Goal: Transaction & Acquisition: Book appointment/travel/reservation

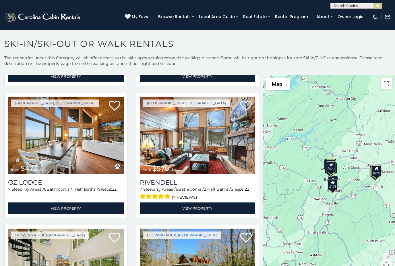
scroll to position [1058, 0]
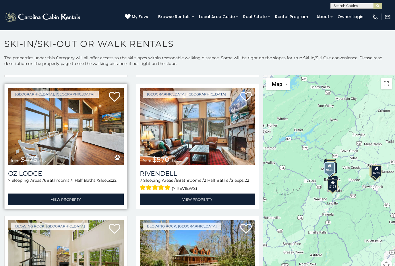
click at [61, 142] on img at bounding box center [66, 127] width 116 height 78
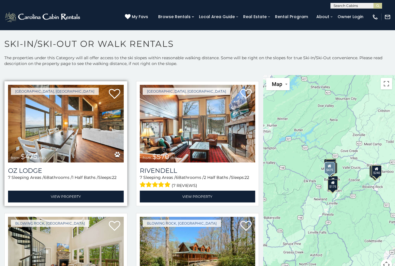
scroll to position [1058, 0]
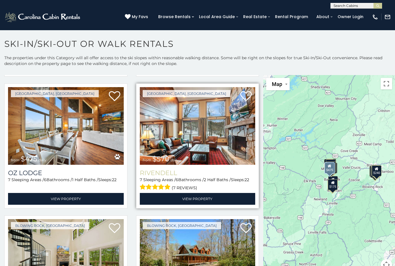
click at [184, 176] on h3 "Rivendell" at bounding box center [198, 173] width 116 height 8
click at [167, 177] on h3 "Rivendell" at bounding box center [198, 173] width 116 height 8
click at [160, 174] on h3 "Rivendell" at bounding box center [198, 173] width 116 height 8
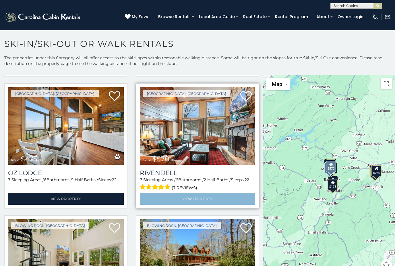
click at [207, 204] on link "View Property" at bounding box center [198, 199] width 116 height 12
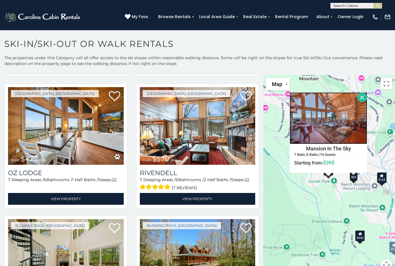
click at [343, 123] on img at bounding box center [329, 118] width 78 height 52
click at [367, 95] on button "Close" at bounding box center [362, 97] width 10 height 10
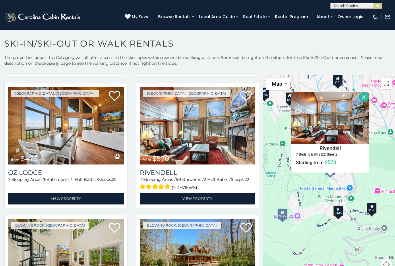
scroll to position [3, 0]
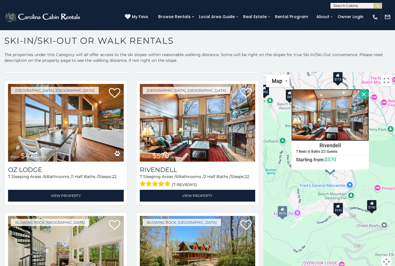
click at [345, 130] on img at bounding box center [330, 115] width 78 height 52
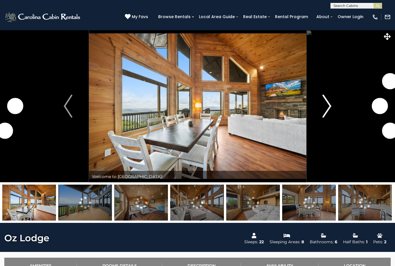
click at [324, 106] on img "Next" at bounding box center [327, 105] width 9 height 23
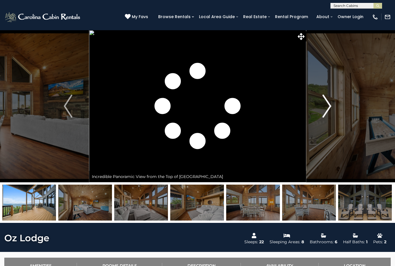
click at [328, 106] on img "Next" at bounding box center [327, 105] width 9 height 23
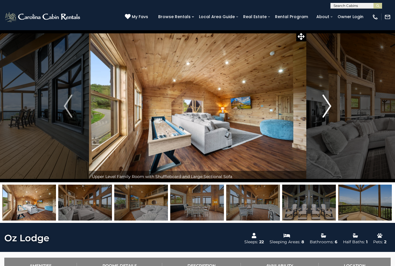
click at [326, 107] on img "Next" at bounding box center [327, 105] width 9 height 23
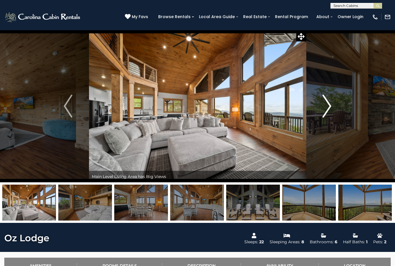
click at [325, 107] on img "Next" at bounding box center [327, 105] width 9 height 23
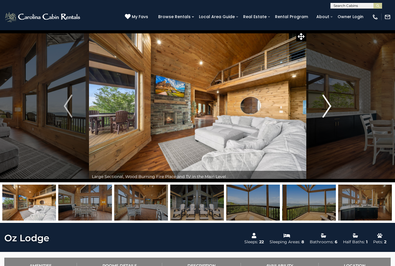
click at [324, 109] on img "Next" at bounding box center [327, 105] width 9 height 23
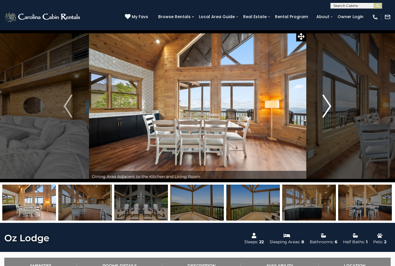
click at [326, 108] on img "Next" at bounding box center [327, 105] width 9 height 23
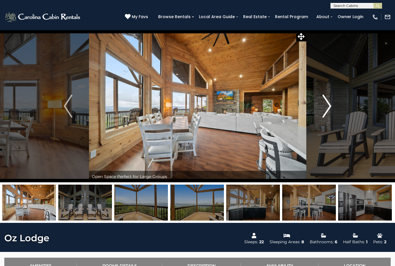
click at [325, 109] on img "Next" at bounding box center [327, 105] width 9 height 23
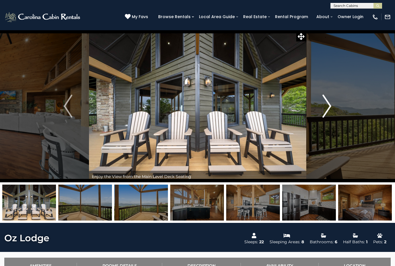
click at [322, 109] on button "Next" at bounding box center [327, 106] width 42 height 152
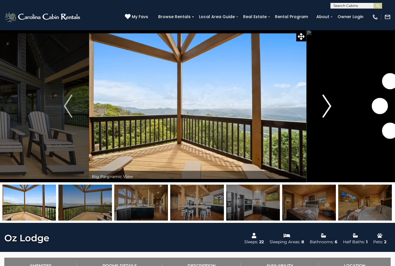
click at [324, 108] on img "Next" at bounding box center [327, 105] width 9 height 23
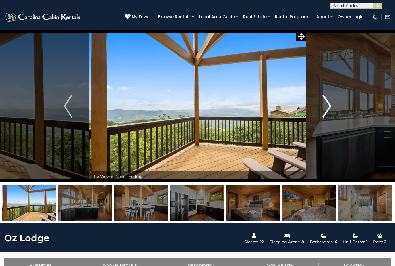
click at [322, 109] on button "Next" at bounding box center [327, 106] width 42 height 152
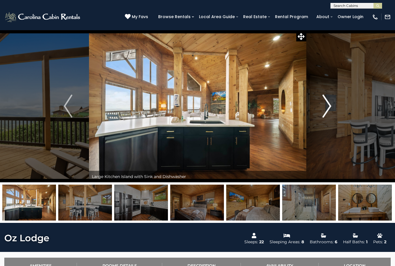
click at [322, 109] on button "Next" at bounding box center [327, 106] width 42 height 152
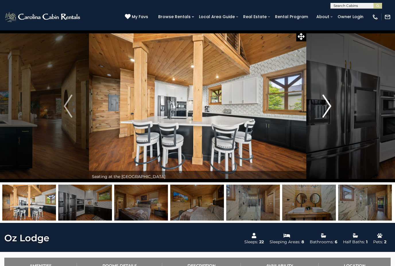
click at [321, 109] on button "Next" at bounding box center [327, 106] width 42 height 152
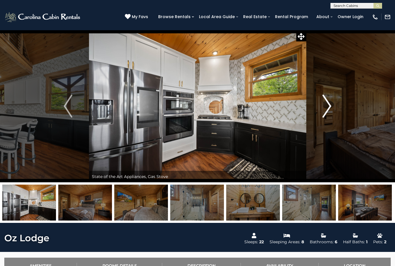
click at [321, 109] on button "Next" at bounding box center [327, 106] width 42 height 152
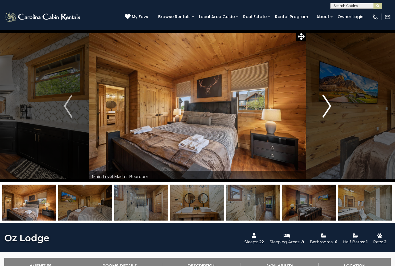
click at [322, 109] on button "Next" at bounding box center [327, 106] width 42 height 152
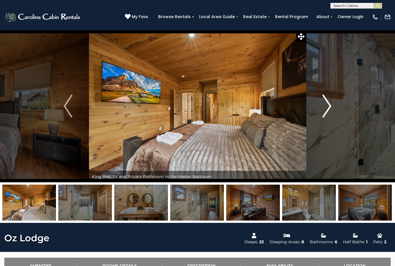
click at [322, 108] on button "Next" at bounding box center [327, 106] width 42 height 152
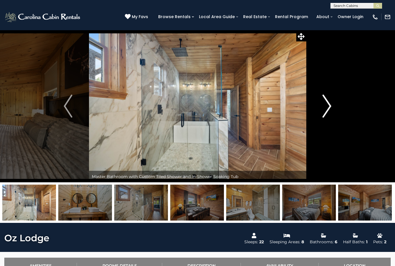
click at [321, 108] on button "Next" at bounding box center [327, 106] width 42 height 152
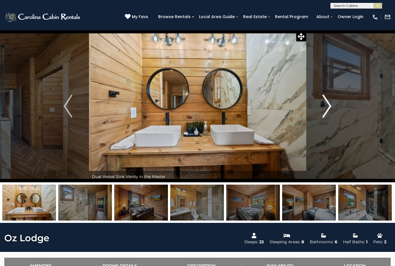
click at [322, 108] on button "Next" at bounding box center [327, 106] width 42 height 152
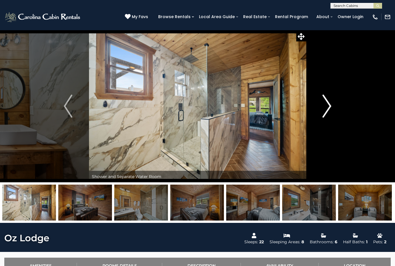
click at [321, 109] on button "Next" at bounding box center [327, 106] width 42 height 152
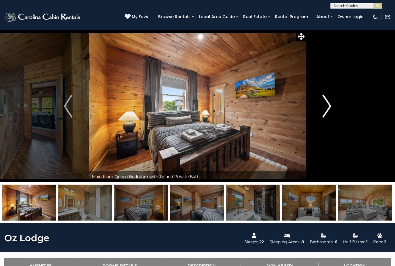
click at [321, 109] on button "Next" at bounding box center [327, 106] width 42 height 152
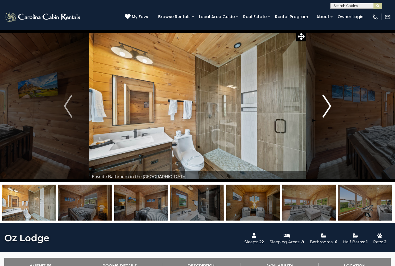
click at [321, 108] on button "Next" at bounding box center [327, 106] width 42 height 152
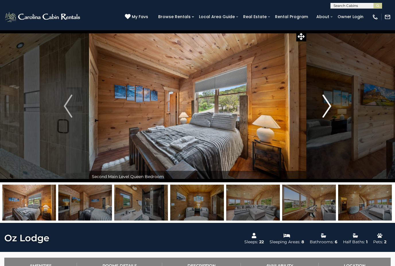
click at [322, 108] on button "Next" at bounding box center [327, 106] width 42 height 152
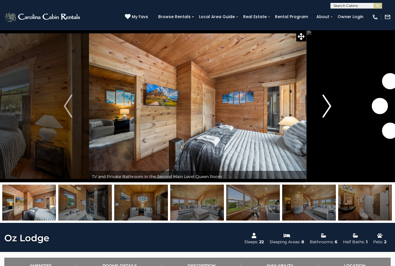
click at [321, 108] on button "Next" at bounding box center [327, 106] width 42 height 152
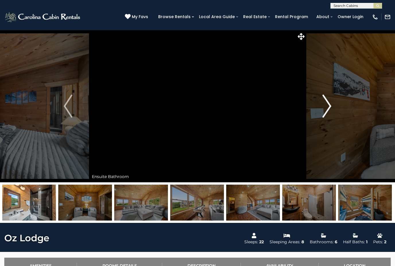
click at [321, 108] on button "Next" at bounding box center [327, 106] width 42 height 152
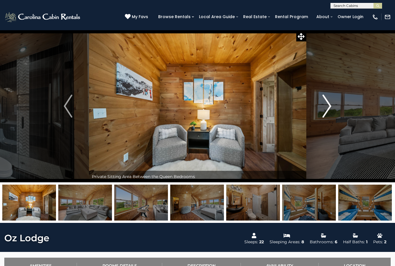
click at [320, 109] on button "Next" at bounding box center [327, 106] width 42 height 152
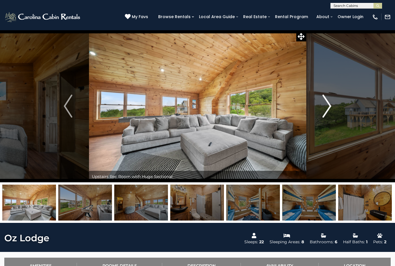
click at [320, 109] on button "Next" at bounding box center [327, 106] width 42 height 152
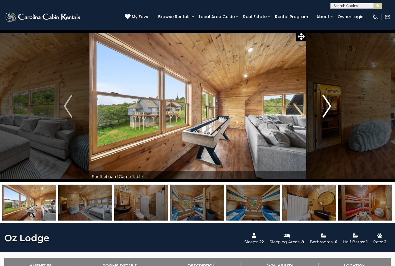
click at [321, 109] on button "Next" at bounding box center [327, 106] width 42 height 152
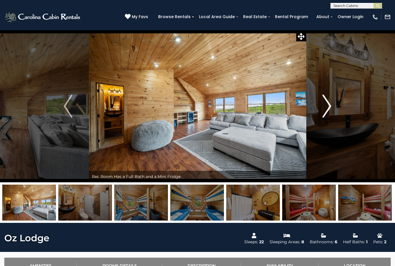
click at [321, 109] on button "Next" at bounding box center [327, 106] width 42 height 152
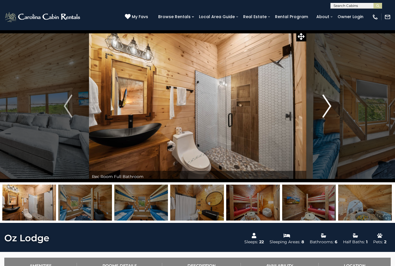
click at [321, 108] on button "Next" at bounding box center [327, 106] width 42 height 152
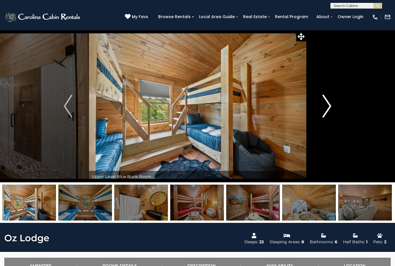
click at [322, 108] on button "Next" at bounding box center [327, 106] width 42 height 152
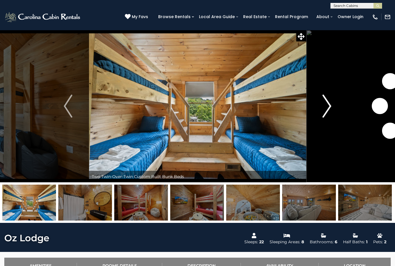
click at [324, 107] on img "Next" at bounding box center [327, 105] width 9 height 23
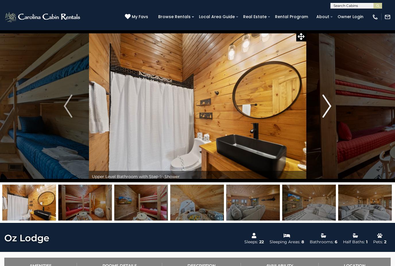
click at [323, 107] on img "Next" at bounding box center [327, 105] width 9 height 23
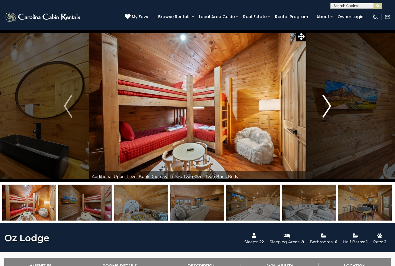
click at [323, 107] on img "Next" at bounding box center [327, 105] width 9 height 23
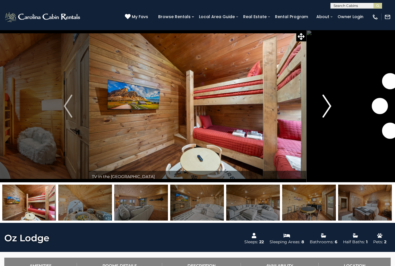
click at [324, 107] on img "Next" at bounding box center [327, 105] width 9 height 23
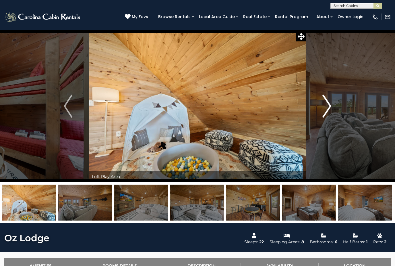
click at [323, 108] on img "Next" at bounding box center [327, 105] width 9 height 23
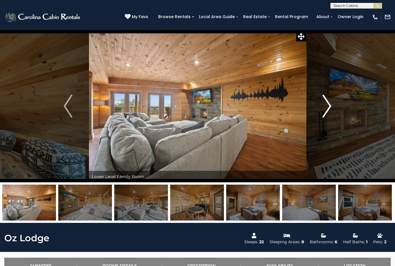
click at [325, 107] on img "Next" at bounding box center [327, 105] width 9 height 23
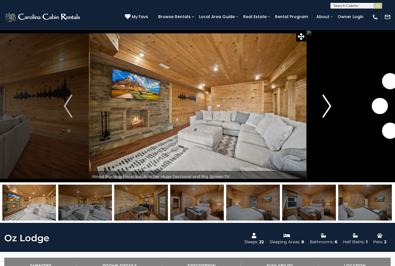
click at [325, 106] on img "Next" at bounding box center [327, 105] width 9 height 23
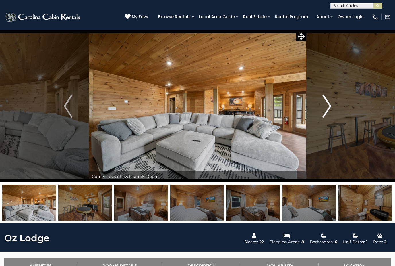
click at [324, 107] on img "Next" at bounding box center [327, 105] width 9 height 23
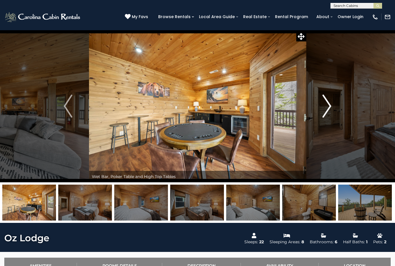
click at [325, 107] on img "Next" at bounding box center [327, 105] width 9 height 23
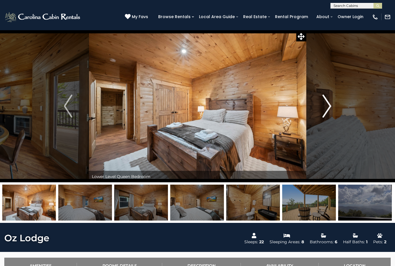
click at [324, 106] on img "Next" at bounding box center [327, 105] width 9 height 23
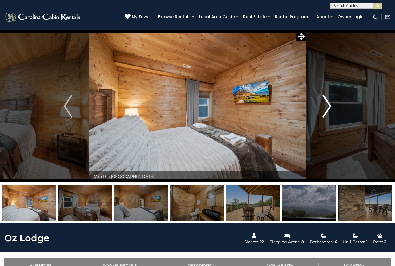
click at [324, 107] on img "Next" at bounding box center [327, 105] width 9 height 23
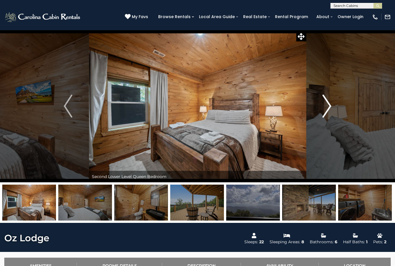
click at [324, 107] on img "Next" at bounding box center [327, 105] width 9 height 23
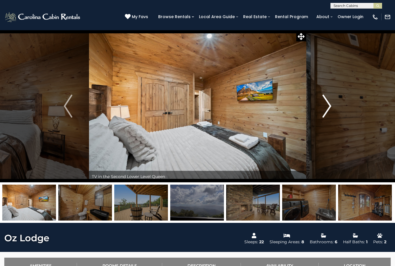
click at [323, 108] on img "Next" at bounding box center [327, 105] width 9 height 23
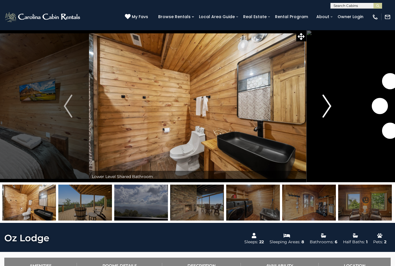
click at [324, 107] on img "Next" at bounding box center [327, 105] width 9 height 23
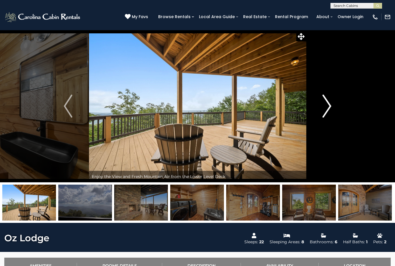
click at [322, 108] on button "Next" at bounding box center [327, 106] width 42 height 152
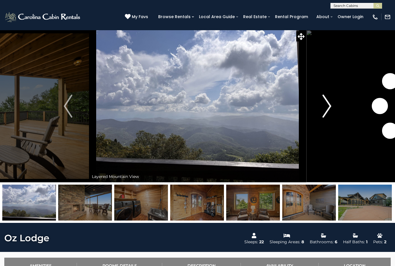
click at [321, 108] on button "Next" at bounding box center [327, 106] width 42 height 152
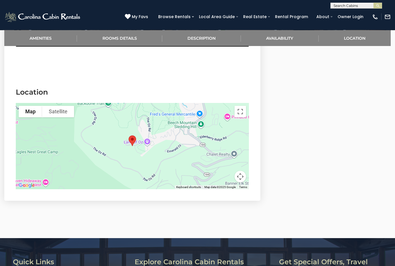
scroll to position [1200, 0]
click at [36, 164] on div at bounding box center [132, 146] width 233 height 86
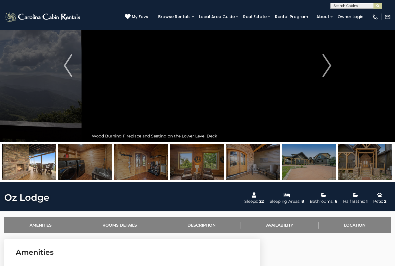
scroll to position [113, 0]
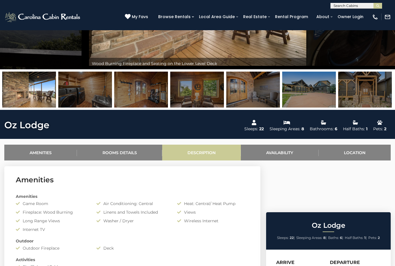
click at [207, 154] on link "Description" at bounding box center [201, 152] width 79 height 16
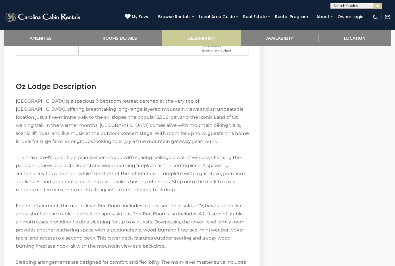
scroll to position [685, 0]
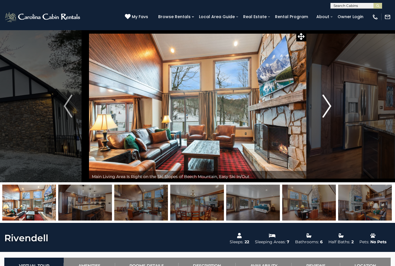
click at [327, 105] on img "Next" at bounding box center [327, 105] width 9 height 23
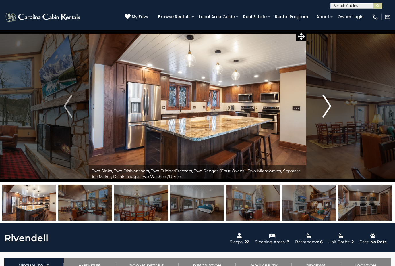
click at [328, 108] on img "Next" at bounding box center [327, 105] width 9 height 23
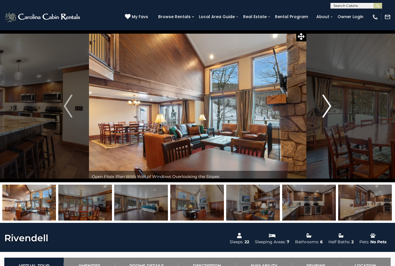
click at [327, 109] on img "Next" at bounding box center [327, 105] width 9 height 23
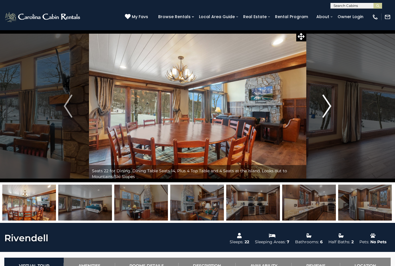
click at [324, 110] on img "Next" at bounding box center [327, 105] width 9 height 23
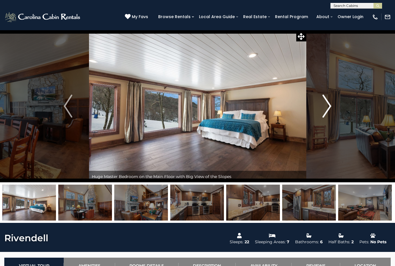
click at [323, 110] on img "Next" at bounding box center [327, 105] width 9 height 23
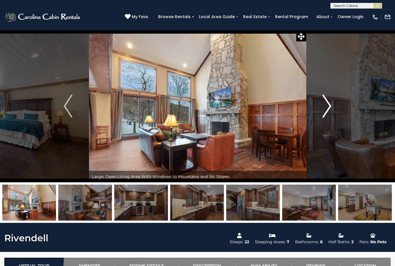
click at [325, 108] on img "Next" at bounding box center [327, 105] width 9 height 23
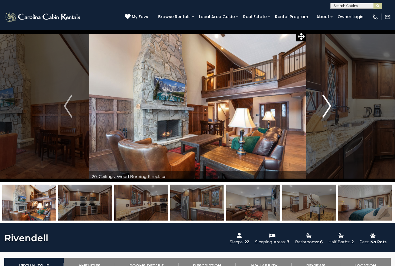
click at [325, 109] on img "Next" at bounding box center [327, 105] width 9 height 23
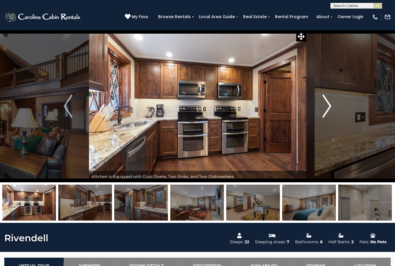
click at [325, 109] on img "Next" at bounding box center [327, 105] width 9 height 23
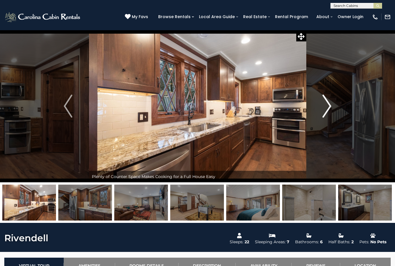
click at [322, 110] on button "Next" at bounding box center [327, 106] width 42 height 152
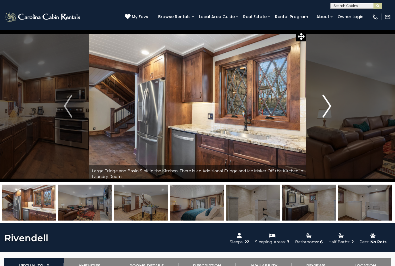
click at [322, 110] on button "Next" at bounding box center [327, 106] width 42 height 152
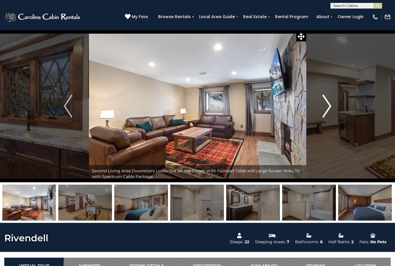
click at [322, 110] on button "Next" at bounding box center [327, 106] width 42 height 152
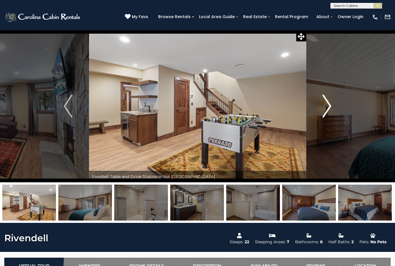
click at [321, 111] on button "Next" at bounding box center [327, 106] width 42 height 152
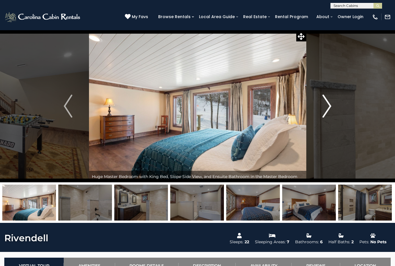
click at [319, 113] on button "Next" at bounding box center [327, 106] width 42 height 152
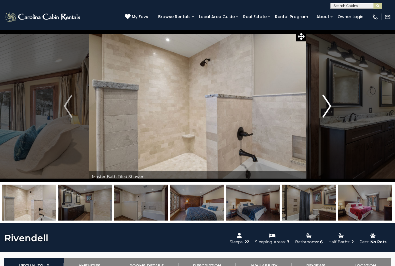
click at [320, 111] on button "Next" at bounding box center [327, 106] width 42 height 152
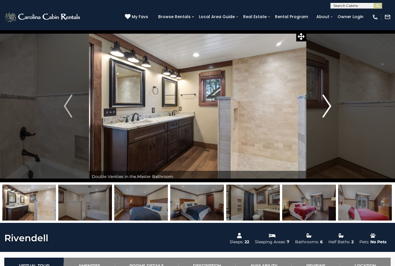
click at [320, 111] on button "Next" at bounding box center [327, 106] width 42 height 152
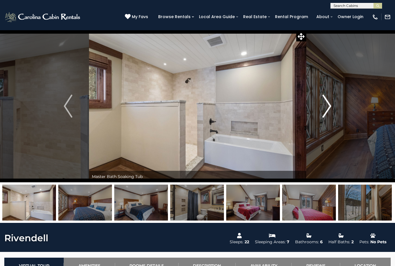
click at [320, 111] on button "Next" at bounding box center [327, 106] width 42 height 152
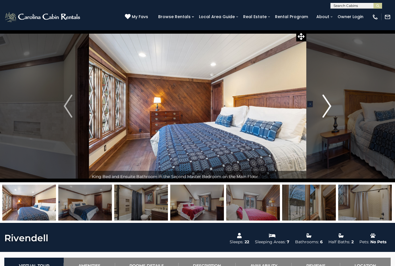
click at [319, 111] on button "Next" at bounding box center [327, 106] width 42 height 152
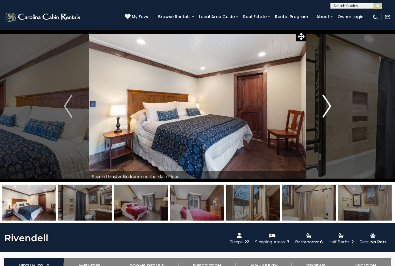
click at [319, 112] on button "Next" at bounding box center [327, 106] width 42 height 152
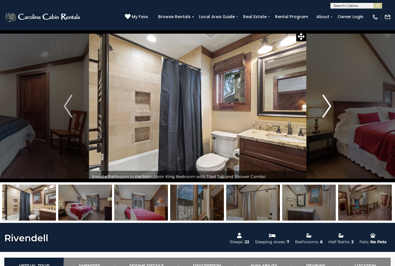
click at [319, 111] on button "Next" at bounding box center [327, 106] width 42 height 152
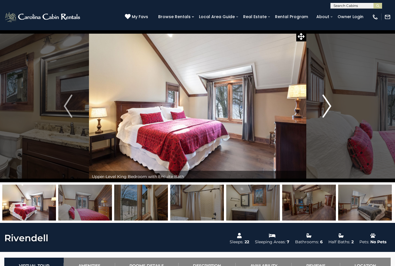
click at [319, 111] on button "Next" at bounding box center [327, 106] width 42 height 152
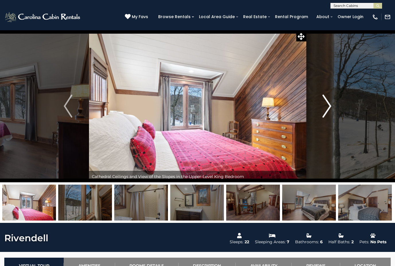
click at [319, 111] on button "Next" at bounding box center [327, 106] width 42 height 152
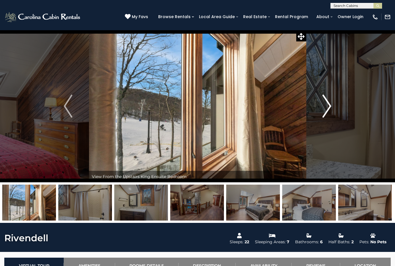
click at [318, 111] on button "Next" at bounding box center [327, 106] width 42 height 152
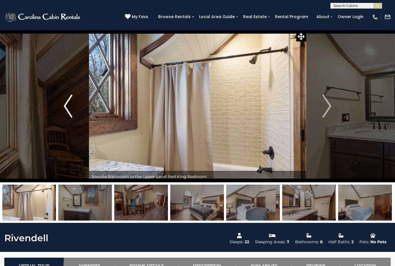
click at [68, 102] on img "Previous" at bounding box center [68, 105] width 9 height 23
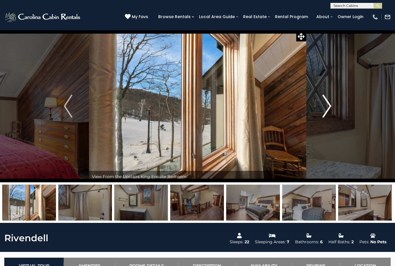
click at [322, 109] on button "Next" at bounding box center [327, 106] width 42 height 152
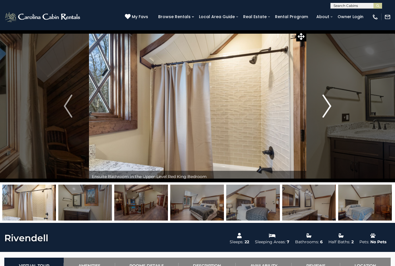
click at [323, 109] on img "Next" at bounding box center [327, 105] width 9 height 23
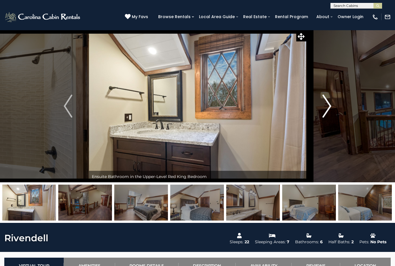
click at [321, 111] on button "Next" at bounding box center [327, 106] width 42 height 152
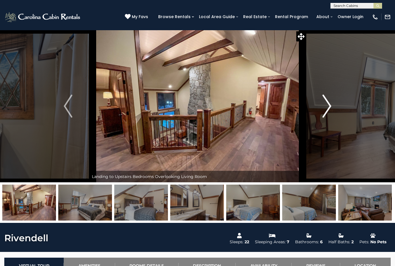
click at [323, 110] on img "Next" at bounding box center [327, 105] width 9 height 23
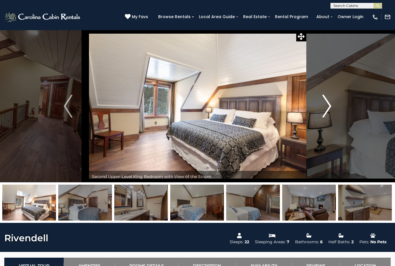
click at [321, 111] on button "Next" at bounding box center [327, 106] width 42 height 152
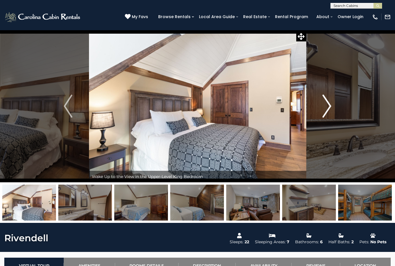
click at [319, 113] on button "Next" at bounding box center [327, 106] width 42 height 152
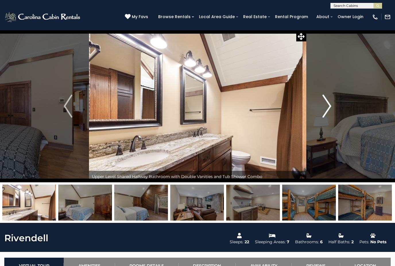
click at [317, 113] on button "Next" at bounding box center [327, 106] width 42 height 152
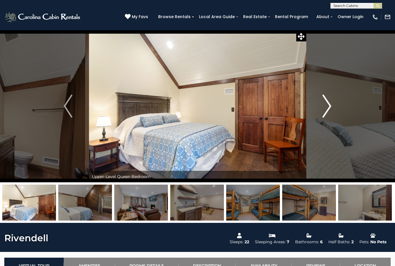
click at [317, 111] on button "Next" at bounding box center [327, 106] width 42 height 152
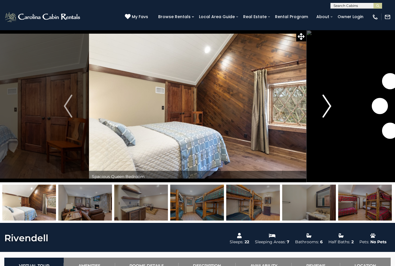
click at [316, 110] on button "Next" at bounding box center [327, 106] width 42 height 152
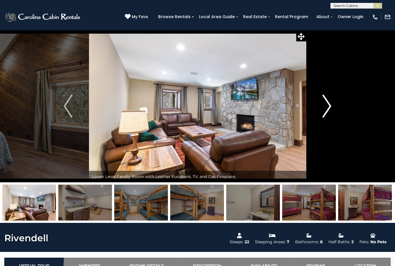
click at [320, 109] on button "Next" at bounding box center [327, 106] width 42 height 152
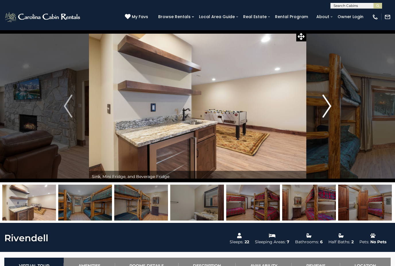
click at [311, 121] on button "Next" at bounding box center [327, 106] width 42 height 152
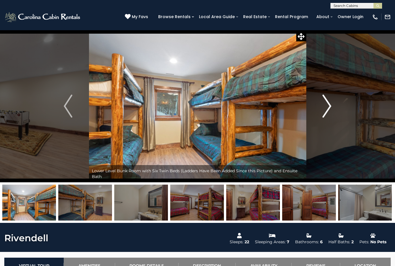
click at [317, 114] on button "Next" at bounding box center [327, 106] width 42 height 152
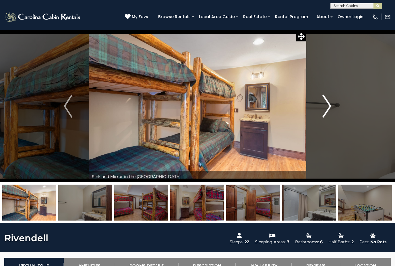
click at [316, 115] on button "Next" at bounding box center [327, 106] width 42 height 152
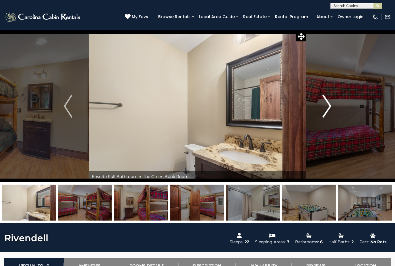
click at [323, 112] on img "Next" at bounding box center [327, 105] width 9 height 23
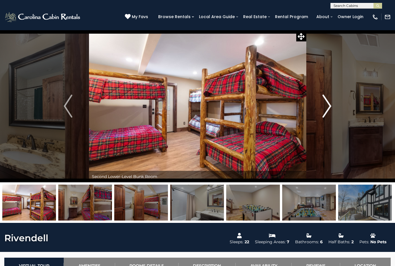
click at [319, 112] on button "Next" at bounding box center [327, 106] width 42 height 152
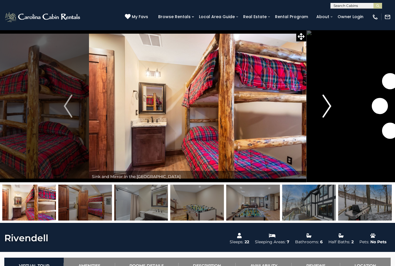
click at [313, 116] on button "Next" at bounding box center [327, 106] width 42 height 152
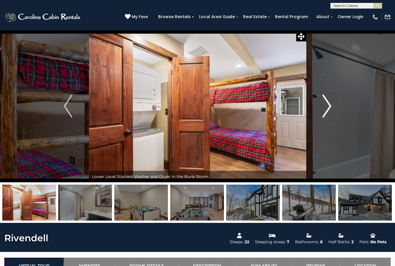
click at [309, 114] on button "Next" at bounding box center [327, 106] width 42 height 152
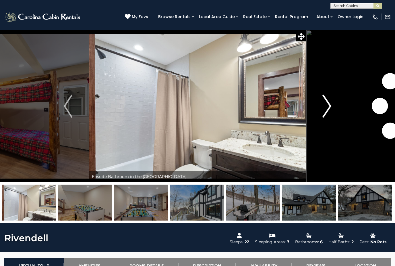
click at [316, 110] on button "Next" at bounding box center [327, 106] width 42 height 152
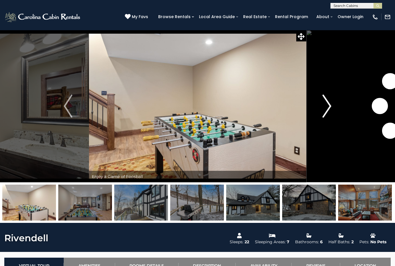
click at [321, 112] on button "Next" at bounding box center [327, 106] width 42 height 152
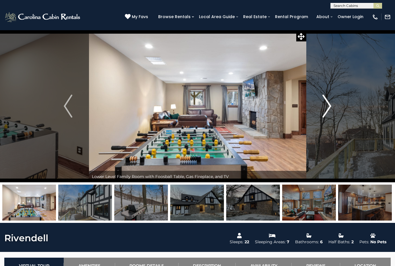
click at [320, 112] on button "Next" at bounding box center [327, 106] width 42 height 152
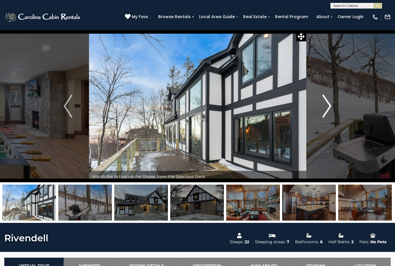
click at [316, 115] on button "Next" at bounding box center [327, 106] width 42 height 152
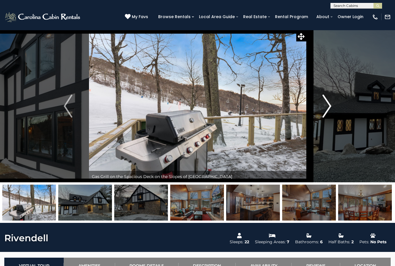
click at [319, 114] on button "Next" at bounding box center [327, 106] width 42 height 152
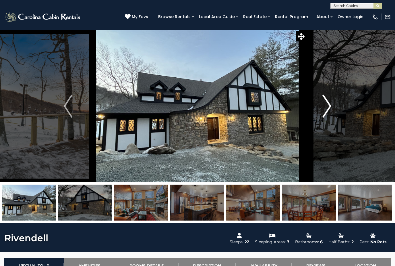
click at [318, 109] on button "Next" at bounding box center [327, 106] width 42 height 152
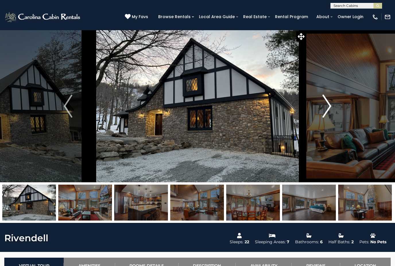
click at [318, 112] on button "Next" at bounding box center [327, 106] width 42 height 152
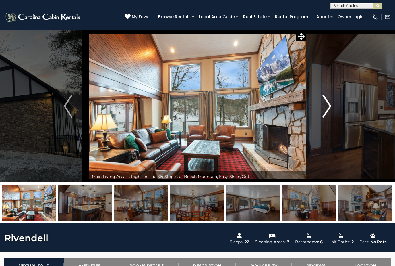
click at [314, 116] on button "Next" at bounding box center [327, 106] width 42 height 152
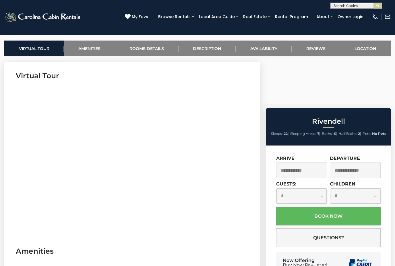
scroll to position [217, 0]
click at [304, 162] on input "text" at bounding box center [301, 170] width 51 height 16
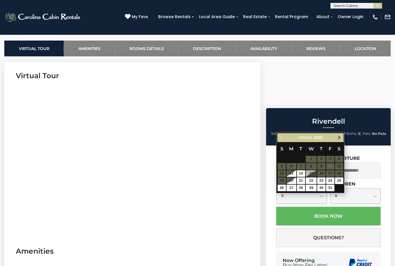
click at [338, 140] on span "Next" at bounding box center [339, 137] width 5 height 5
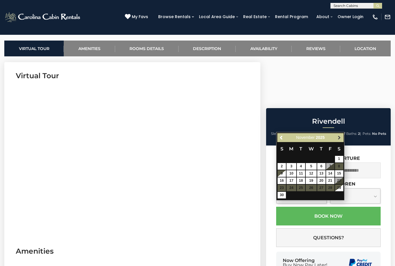
click at [341, 139] on span "Next" at bounding box center [339, 137] width 5 height 5
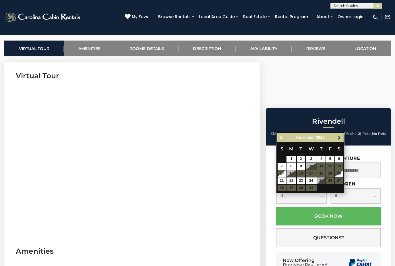
click at [342, 139] on link "Next" at bounding box center [339, 137] width 7 height 7
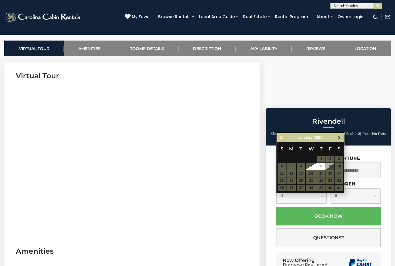
click at [342, 140] on link "Next" at bounding box center [339, 137] width 7 height 7
click at [310, 161] on table "S M T W T F S 1 2 3 4 5 6 7 8 9 10 11 12 13 14 15 16 17 18 19 20 21 22 23 24 25…" at bounding box center [310, 163] width 66 height 42
click at [313, 159] on table "S M T W T F S 1 2 3 4 5 6 7 8 9 10 11 12 13 14 15 16 17 18 19 20 21 22 23 24 25…" at bounding box center [310, 163] width 66 height 42
click at [299, 175] on table "S M T W T F S 1 2 3 4 5 6 7 8 9 10 11 12 13 14 15 16 17 18 19 20 21 22 23 24 25…" at bounding box center [310, 163] width 66 height 42
click at [321, 169] on table "S M T W T F S 1 2 3 4 5 6 7 8 9 10 11 12 13 14 15 16 17 18 19 20 21 22 23 24 25…" at bounding box center [310, 163] width 66 height 42
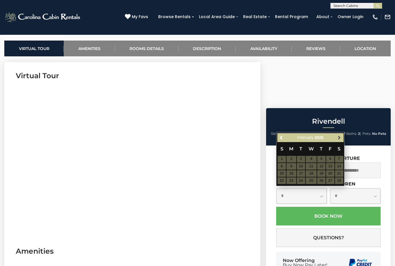
click at [339, 139] on span "Next" at bounding box center [339, 137] width 5 height 5
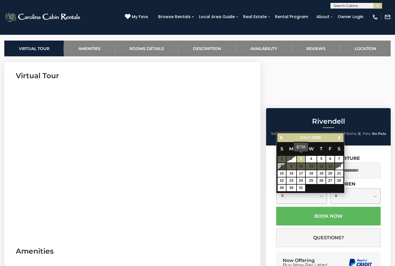
click at [302, 159] on link "3" at bounding box center [301, 159] width 8 height 7
type input "**********"
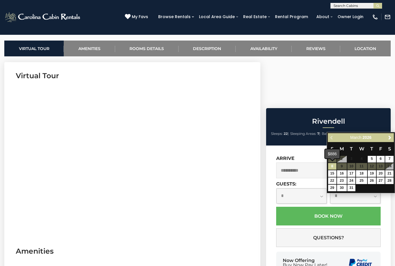
click at [333, 166] on link "8" at bounding box center [332, 166] width 8 height 7
type input "**********"
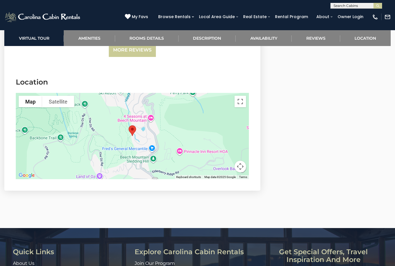
scroll to position [1715, 0]
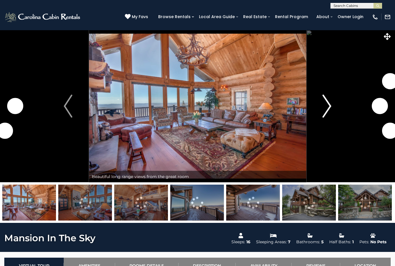
click at [324, 103] on img "Next" at bounding box center [327, 105] width 9 height 23
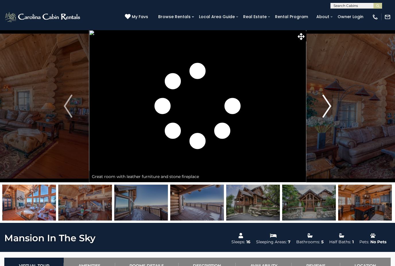
click at [326, 110] on img "Next" at bounding box center [327, 105] width 9 height 23
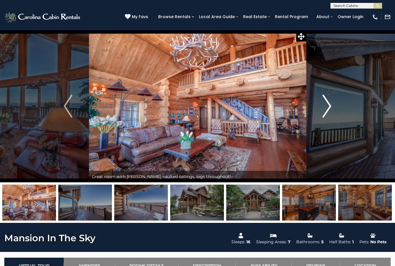
click at [324, 110] on img "Next" at bounding box center [327, 105] width 9 height 23
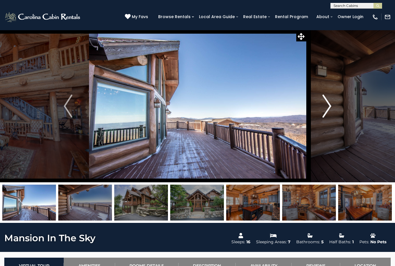
click at [325, 109] on img "Next" at bounding box center [327, 105] width 9 height 23
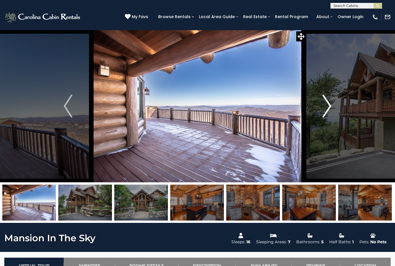
click at [329, 110] on img "Next" at bounding box center [327, 105] width 9 height 23
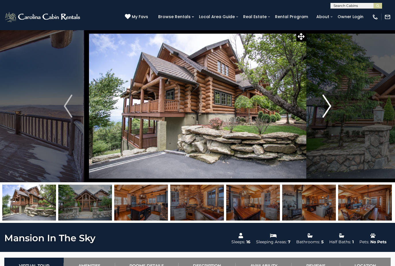
click at [330, 111] on img "Next" at bounding box center [327, 105] width 9 height 23
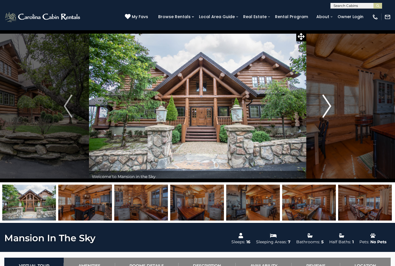
click at [328, 111] on img "Next" at bounding box center [327, 105] width 9 height 23
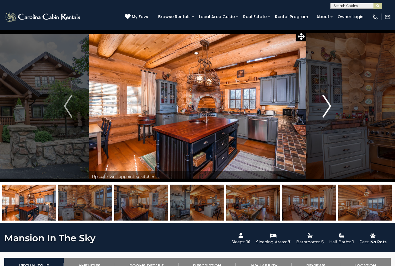
click at [324, 113] on img "Next" at bounding box center [327, 105] width 9 height 23
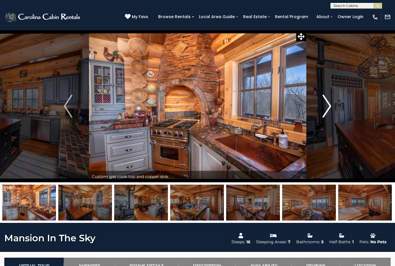
click at [323, 115] on img "Next" at bounding box center [327, 105] width 9 height 23
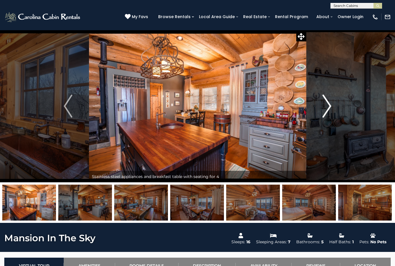
click at [321, 114] on button "Next" at bounding box center [327, 106] width 42 height 152
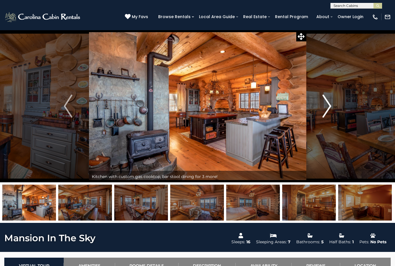
click at [325, 113] on img "Next" at bounding box center [327, 105] width 9 height 23
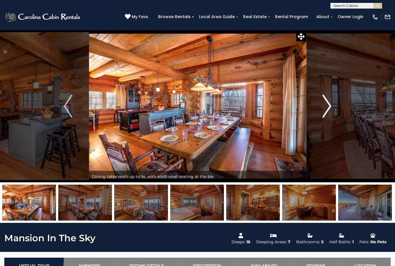
click at [326, 113] on img "Next" at bounding box center [327, 105] width 9 height 23
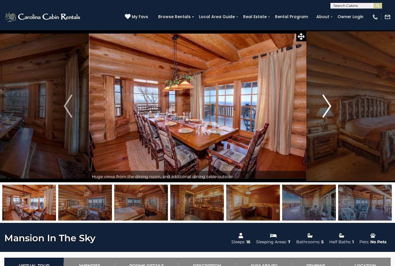
click at [326, 113] on img "Next" at bounding box center [327, 105] width 9 height 23
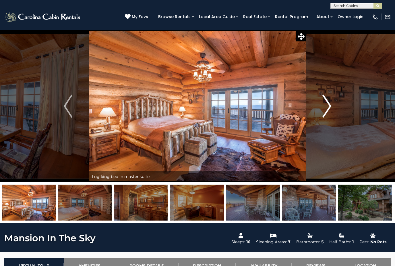
click at [326, 113] on img "Next" at bounding box center [327, 105] width 9 height 23
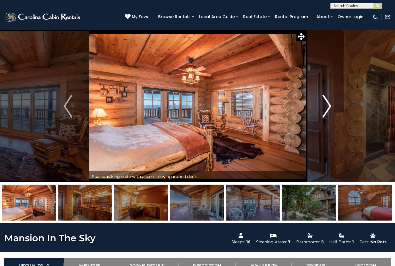
click at [327, 113] on img "Next" at bounding box center [327, 105] width 9 height 23
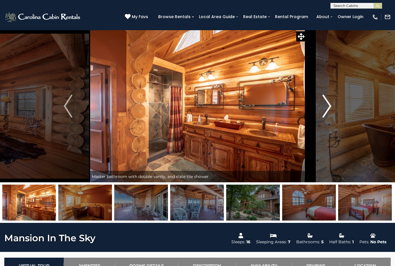
click at [326, 111] on img "Next" at bounding box center [327, 105] width 9 height 23
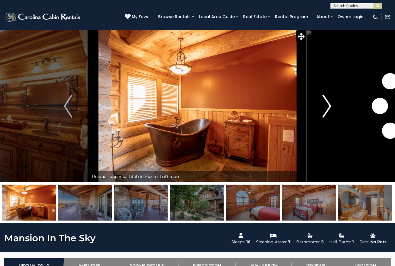
click at [326, 112] on img "Next" at bounding box center [327, 105] width 9 height 23
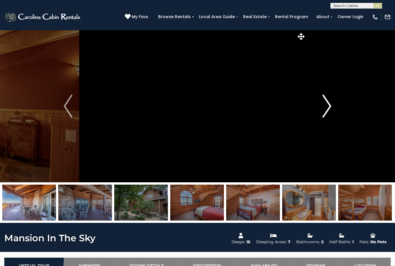
click at [326, 112] on img "Next" at bounding box center [327, 105] width 9 height 23
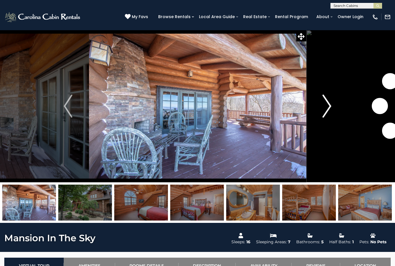
click at [326, 111] on img "Next" at bounding box center [327, 105] width 9 height 23
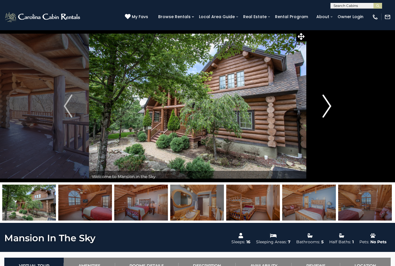
click at [326, 112] on img "Next" at bounding box center [327, 105] width 9 height 23
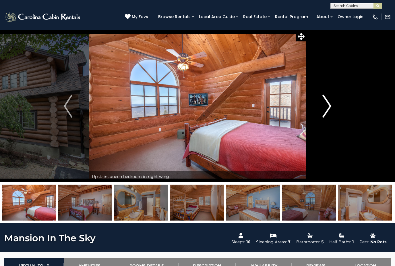
click at [322, 113] on button "Next" at bounding box center [327, 106] width 42 height 152
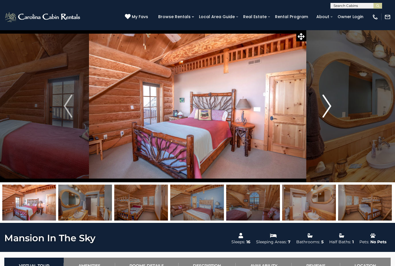
click at [325, 110] on img "Next" at bounding box center [327, 105] width 9 height 23
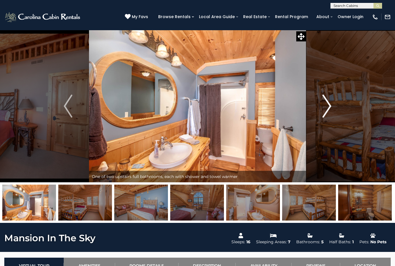
click at [323, 110] on img "Next" at bounding box center [327, 105] width 9 height 23
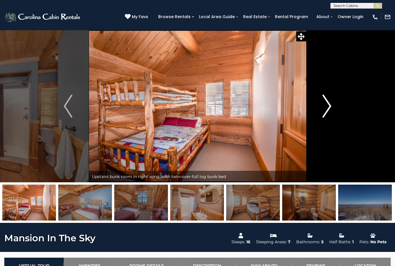
click at [322, 111] on button "Next" at bounding box center [327, 106] width 42 height 152
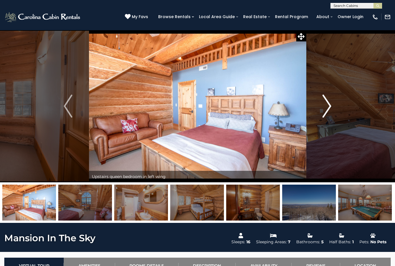
click at [322, 111] on button "Next" at bounding box center [327, 106] width 42 height 152
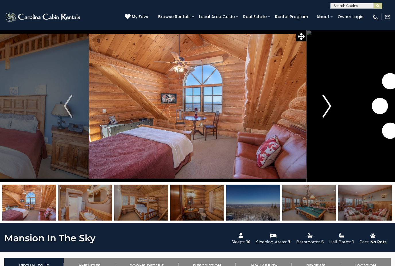
click at [323, 110] on img "Next" at bounding box center [327, 105] width 9 height 23
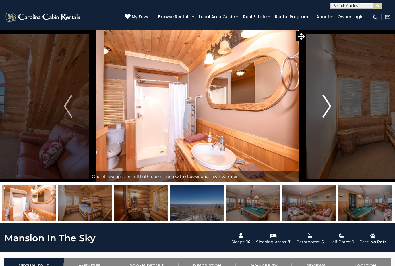
click at [322, 111] on button "Next" at bounding box center [327, 106] width 42 height 152
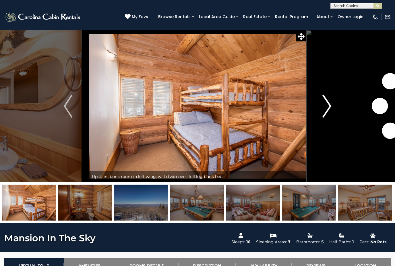
click at [323, 110] on img "Next" at bounding box center [327, 105] width 9 height 23
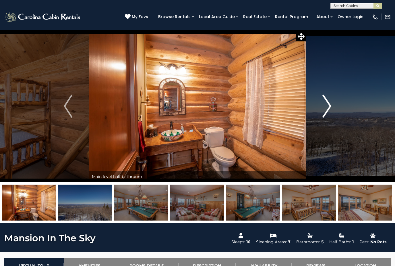
click at [323, 110] on img "Next" at bounding box center [327, 105] width 9 height 23
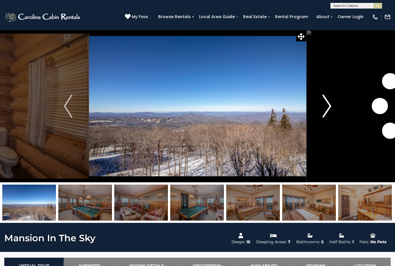
click at [321, 111] on button "Next" at bounding box center [327, 106] width 42 height 152
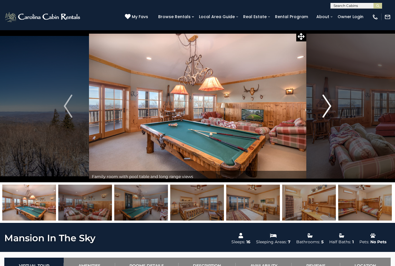
click at [320, 111] on button "Next" at bounding box center [327, 106] width 42 height 152
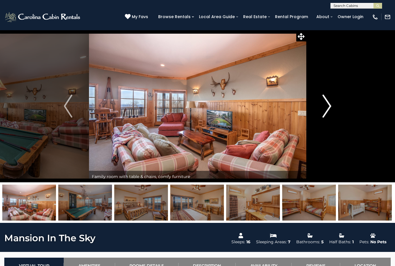
click at [318, 112] on button "Next" at bounding box center [327, 106] width 42 height 152
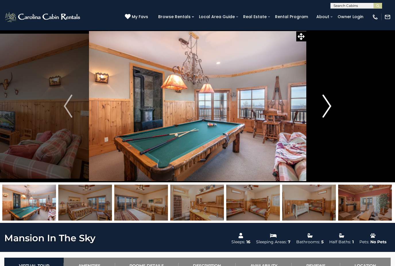
click at [319, 111] on button "Next" at bounding box center [327, 106] width 42 height 152
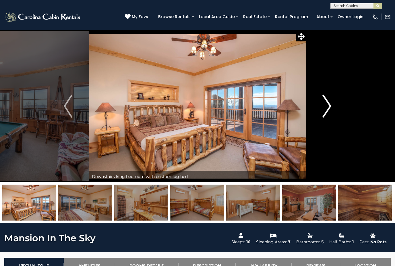
click at [319, 111] on button "Next" at bounding box center [327, 106] width 42 height 152
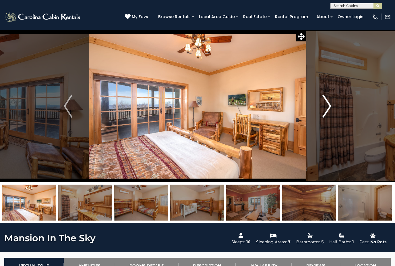
click at [318, 112] on button "Next" at bounding box center [327, 106] width 42 height 152
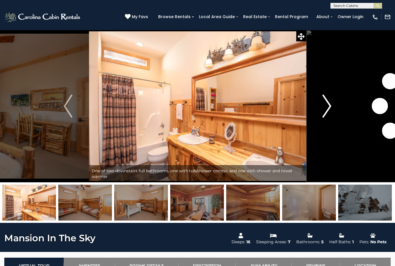
click at [323, 108] on img "Next" at bounding box center [327, 105] width 9 height 23
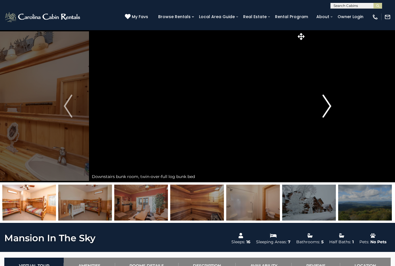
click at [325, 107] on img "Next" at bounding box center [327, 105] width 9 height 23
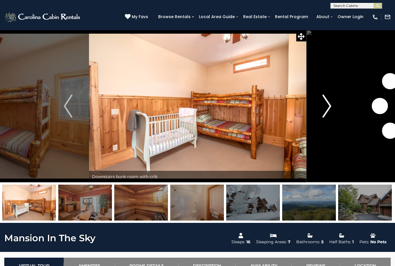
click at [324, 108] on img "Next" at bounding box center [327, 105] width 9 height 23
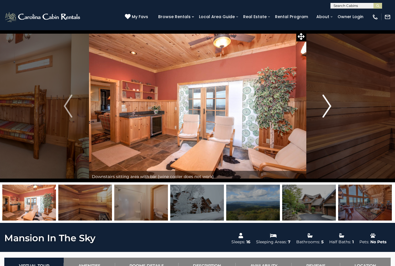
click at [326, 108] on img "Next" at bounding box center [327, 105] width 9 height 23
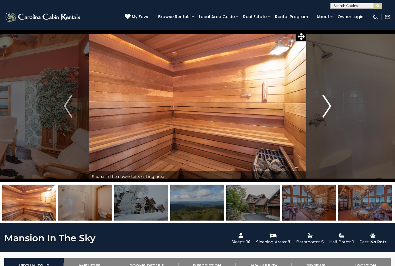
click at [323, 109] on img "Next" at bounding box center [327, 105] width 9 height 23
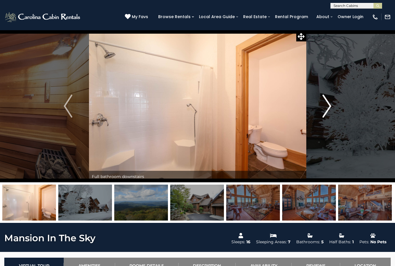
click at [324, 108] on img "Next" at bounding box center [327, 105] width 9 height 23
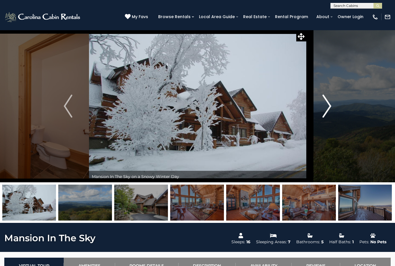
click at [326, 109] on img "Next" at bounding box center [327, 105] width 9 height 23
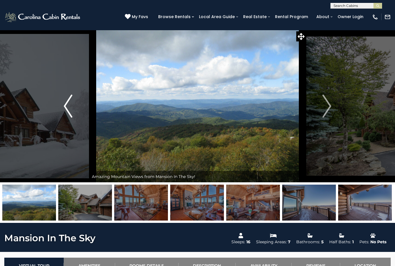
click at [67, 102] on img "Previous" at bounding box center [68, 105] width 9 height 23
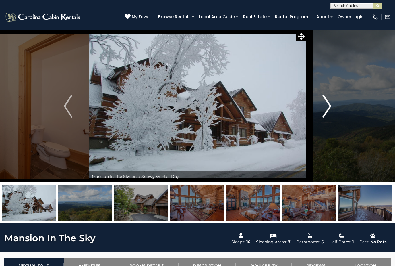
click at [330, 109] on img "Next" at bounding box center [327, 105] width 9 height 23
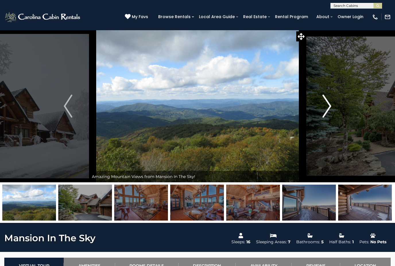
click at [330, 110] on img "Next" at bounding box center [327, 105] width 9 height 23
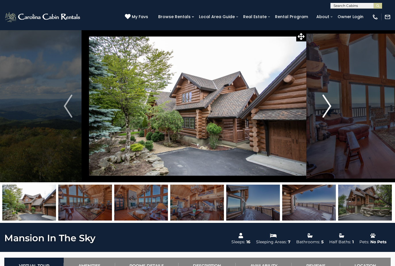
click at [325, 109] on img "Next" at bounding box center [327, 105] width 9 height 23
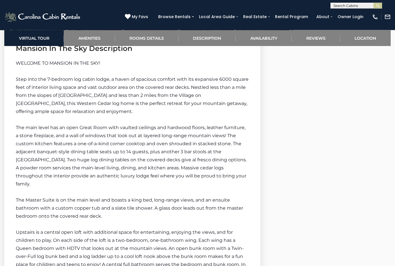
scroll to position [935, 0]
